Goal: Information Seeking & Learning: Learn about a topic

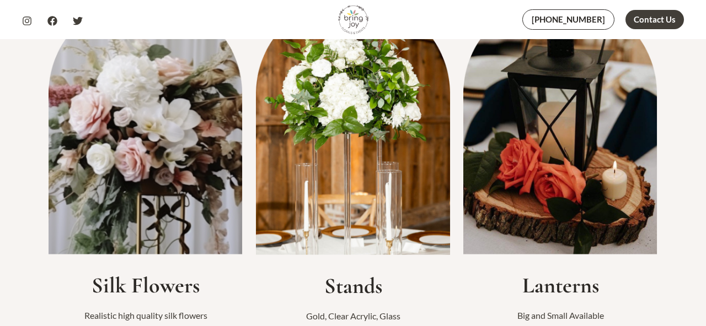
scroll to position [340, 0]
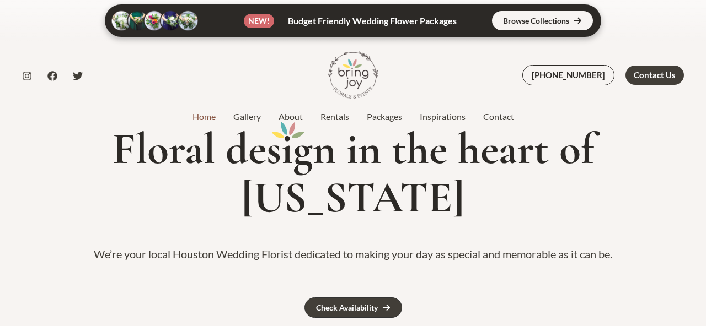
click at [547, 25] on link at bounding box center [353, 20] width 496 height 33
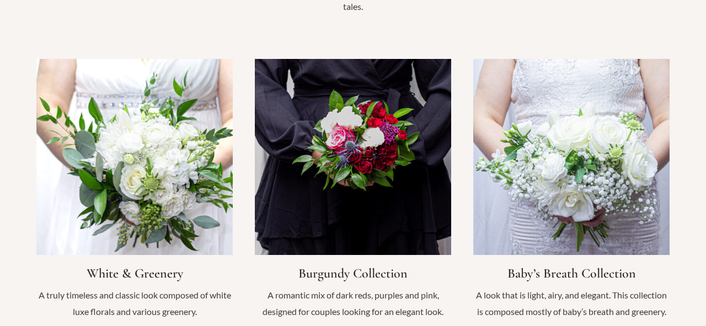
scroll to position [1095, 0]
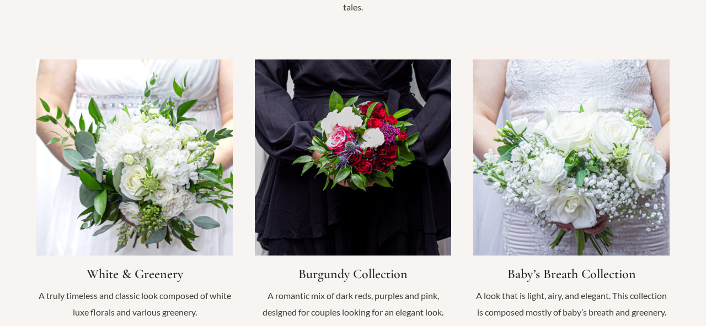
click at [570, 121] on link "Infobox Link" at bounding box center [571, 196] width 196 height 272
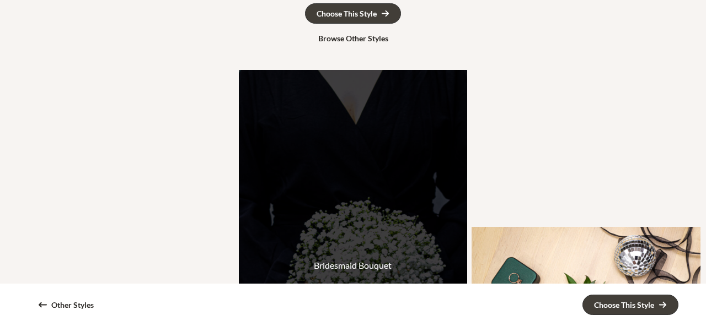
scroll to position [139, 0]
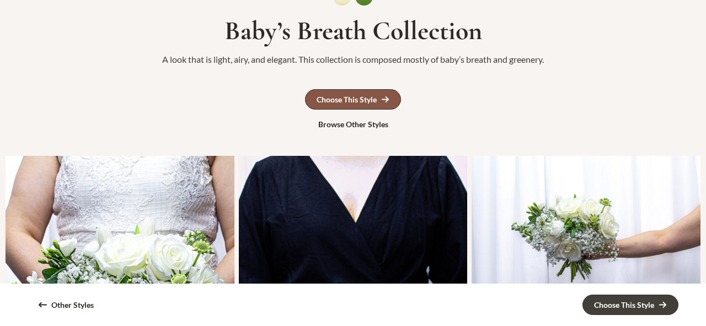
click at [385, 98] on icon at bounding box center [385, 99] width 8 height 8
